Goal: Information Seeking & Learning: Learn about a topic

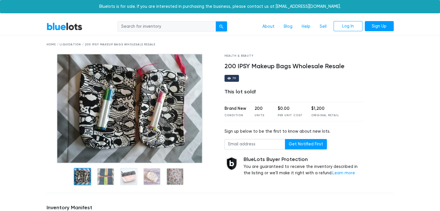
click at [153, 28] on input "search" at bounding box center [166, 26] width 98 height 10
click at [153, 28] on input "ma" at bounding box center [166, 26] width 98 height 10
type input "makeup bags"
click at [216, 21] on button "submit" at bounding box center [222, 26] width 12 height 10
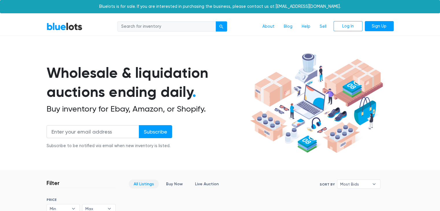
click at [171, 27] on input "search" at bounding box center [166, 26] width 98 height 10
type input "makeup bags"
click at [222, 26] on div "submit" at bounding box center [221, 27] width 4 height 4
